Goal: Obtain resource: Obtain resource

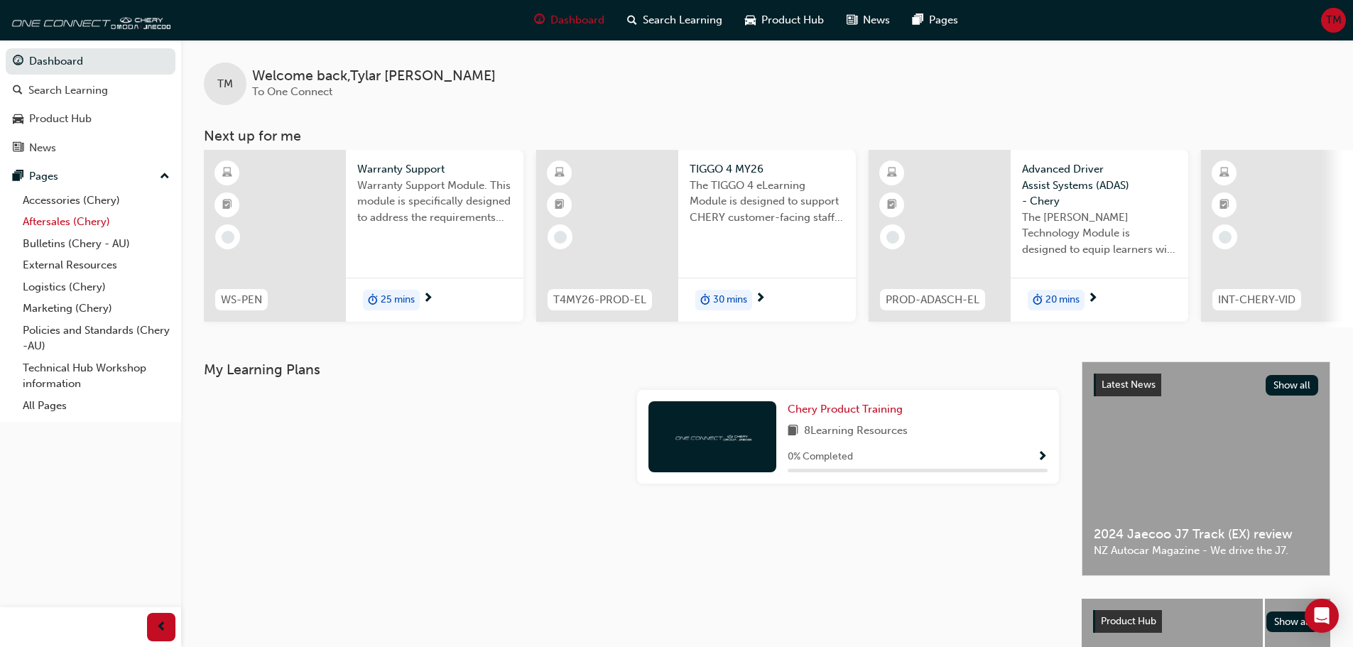
click at [72, 216] on link "Aftersales (Chery)" at bounding box center [96, 222] width 158 height 22
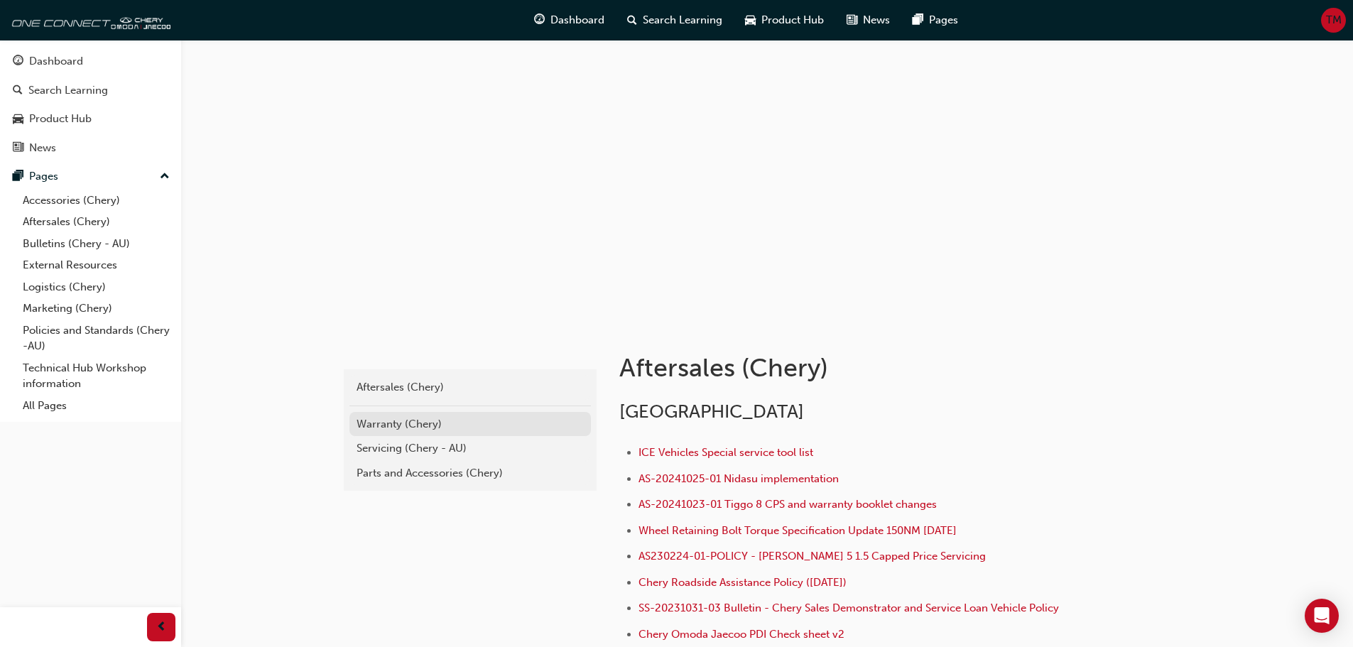
click at [385, 423] on div "Warranty (Chery)" at bounding box center [469, 424] width 227 height 16
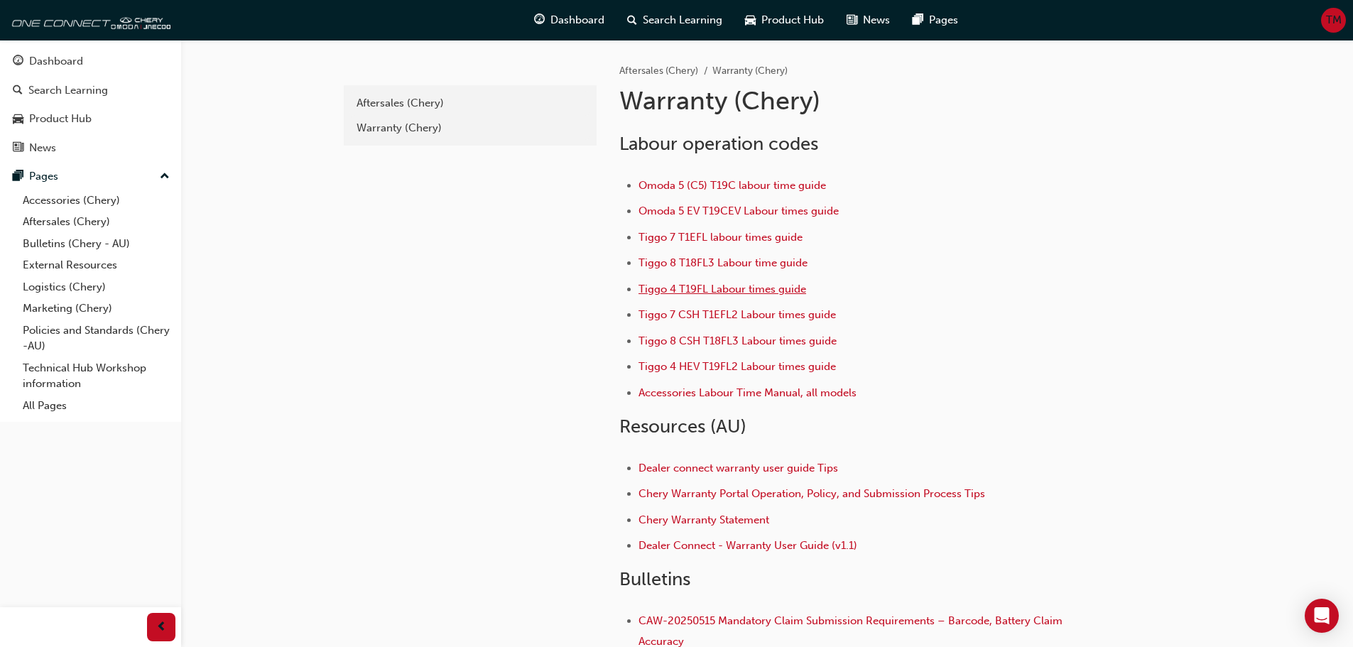
click at [729, 288] on span "Tiggo 4 T19FL Labour times guide" at bounding box center [722, 289] width 168 height 13
click at [716, 397] on span "Accessories Labour Time Manual, all models" at bounding box center [747, 392] width 218 height 13
click at [709, 395] on span "Accessories Labour Time Manual, all models" at bounding box center [747, 392] width 218 height 13
